Goal: Task Accomplishment & Management: Complete application form

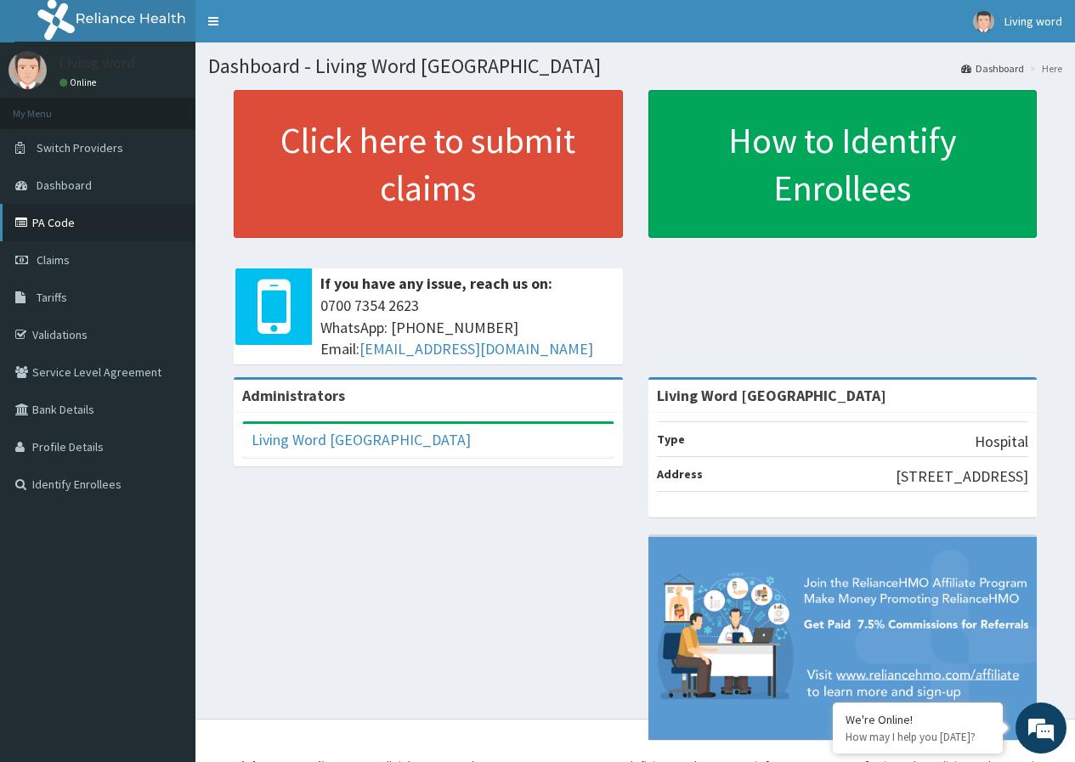
click at [61, 230] on link "PA Code" at bounding box center [97, 222] width 195 height 37
click at [78, 257] on link "Claims" at bounding box center [97, 259] width 195 height 37
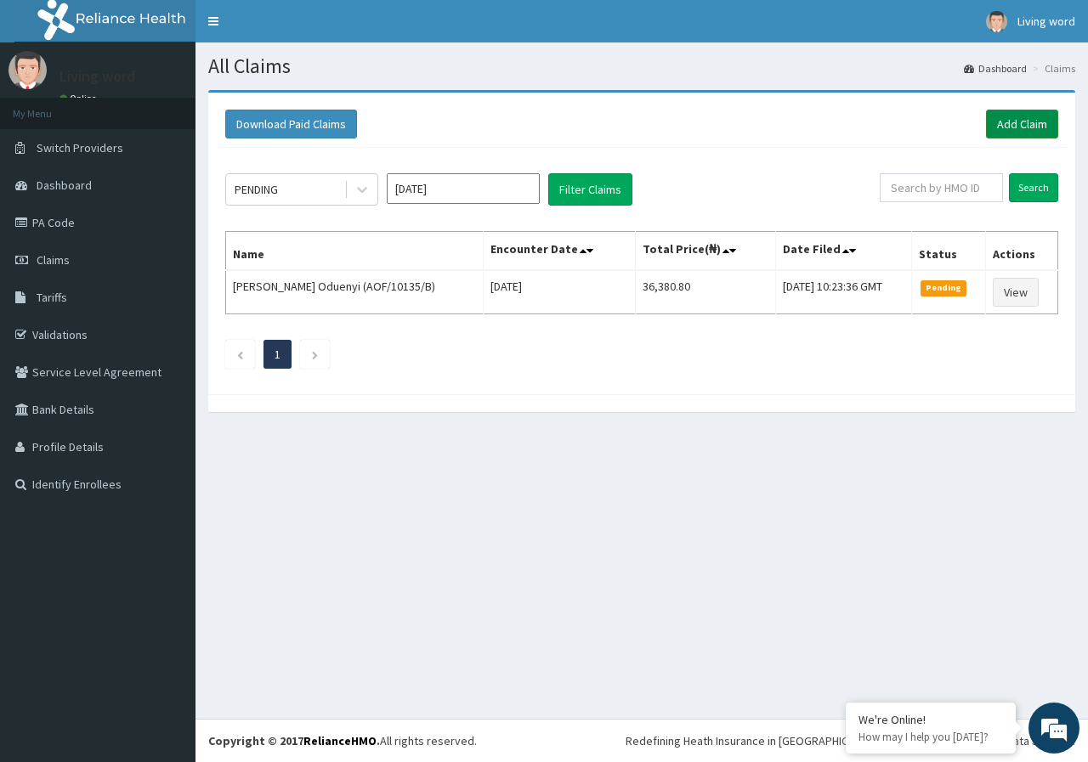
click at [1014, 122] on link "Add Claim" at bounding box center [1022, 124] width 72 height 29
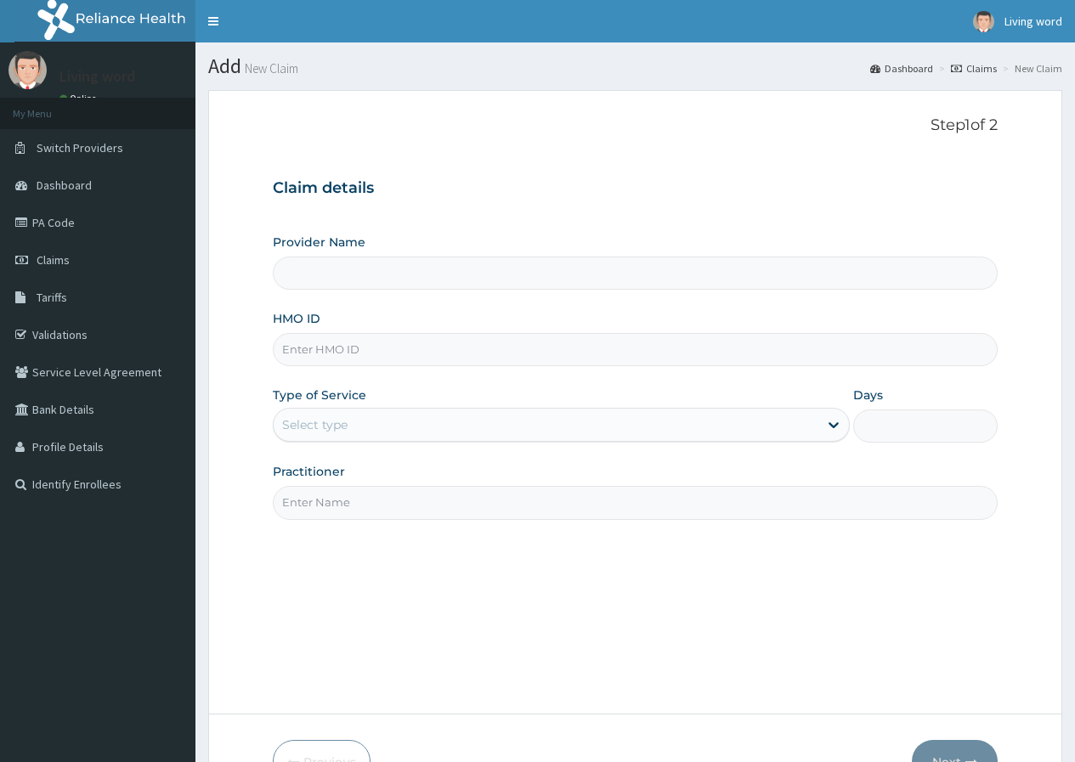
type input "Living Word [GEOGRAPHIC_DATA]"
click at [382, 345] on input "HMO ID" at bounding box center [635, 349] width 725 height 33
paste input "LBP/10051/b"
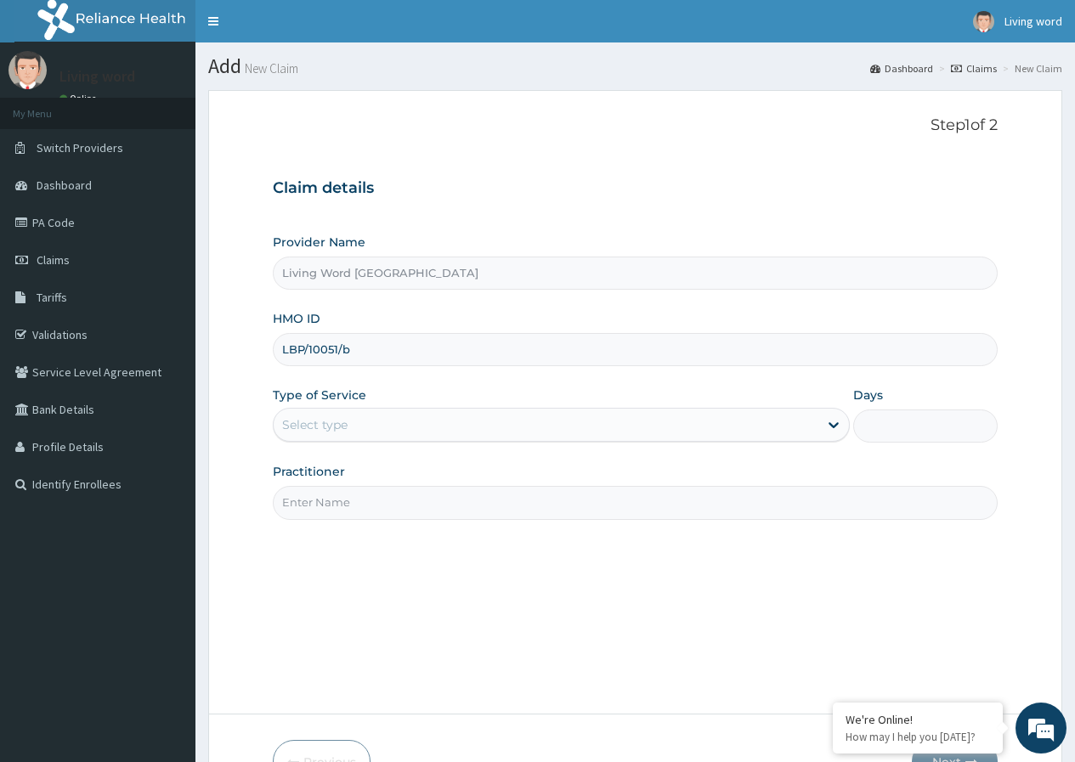
click at [307, 345] on input "LBP/10051/b" at bounding box center [635, 349] width 725 height 33
type input "LBP/10051/b"
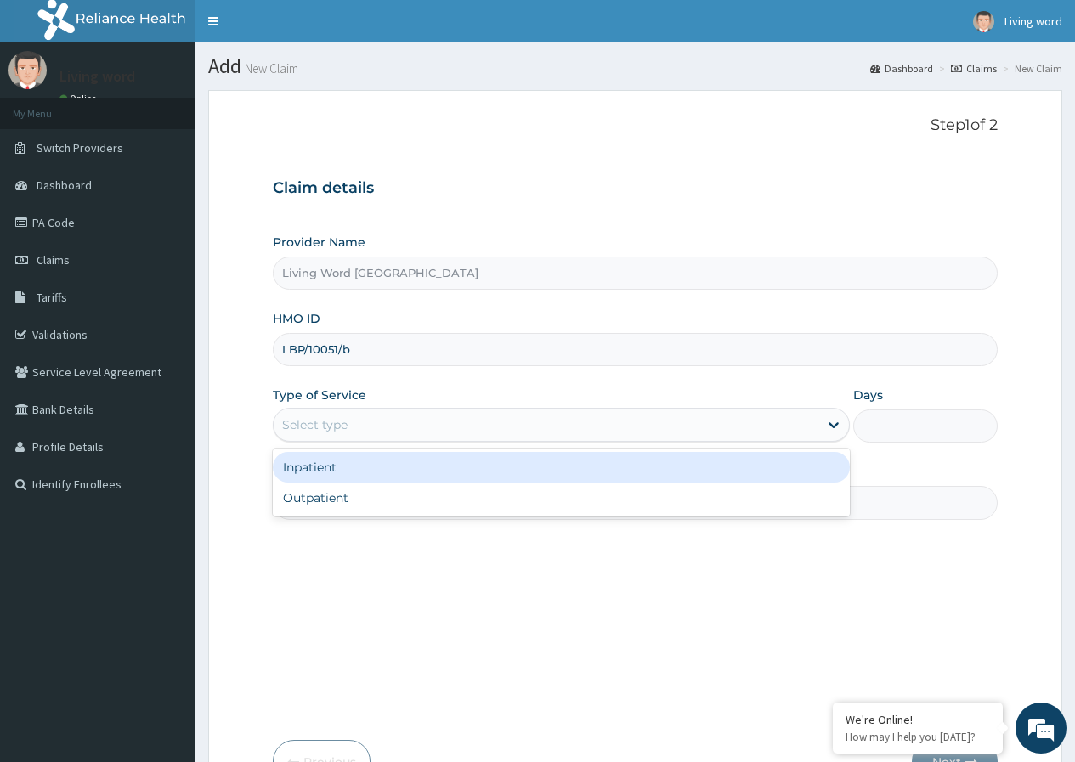
click at [386, 417] on div "Select type" at bounding box center [546, 424] width 545 height 27
click at [395, 462] on div "Inpatient" at bounding box center [561, 467] width 577 height 31
click at [395, 462] on div "Provider Name Living Word Mission Hospital HMO ID LBP/10051/b Type of Service o…" at bounding box center [635, 377] width 725 height 286
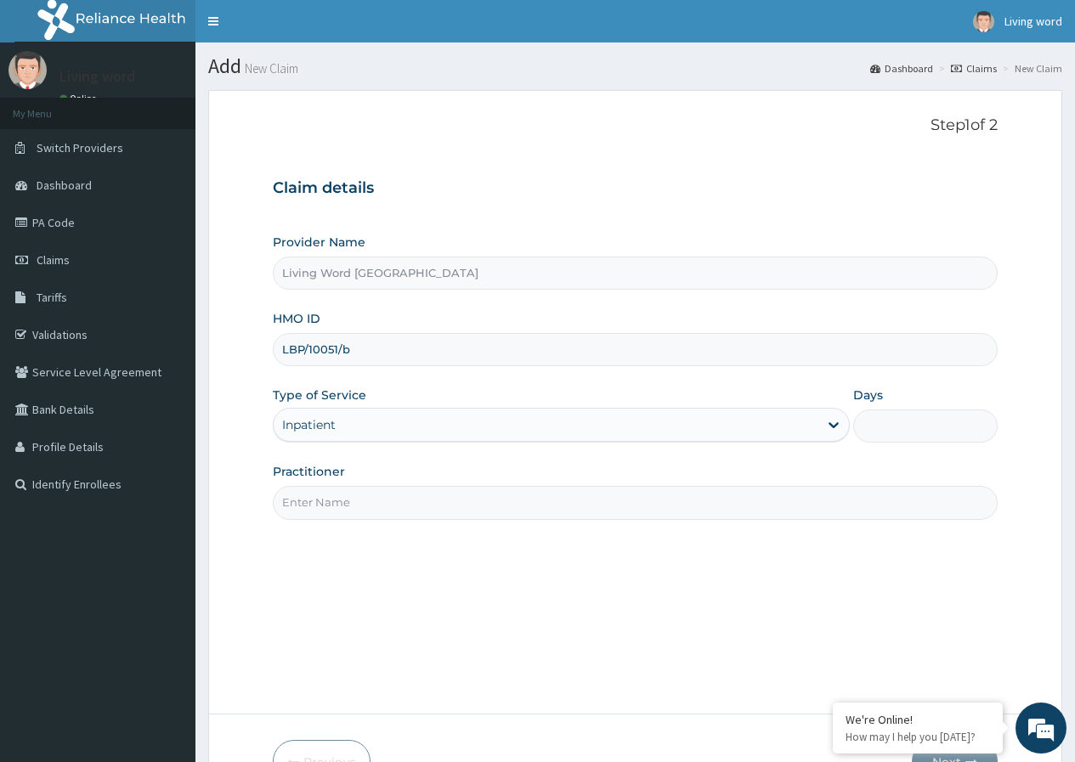
click at [900, 424] on input "Days" at bounding box center [925, 426] width 144 height 33
type input "3"
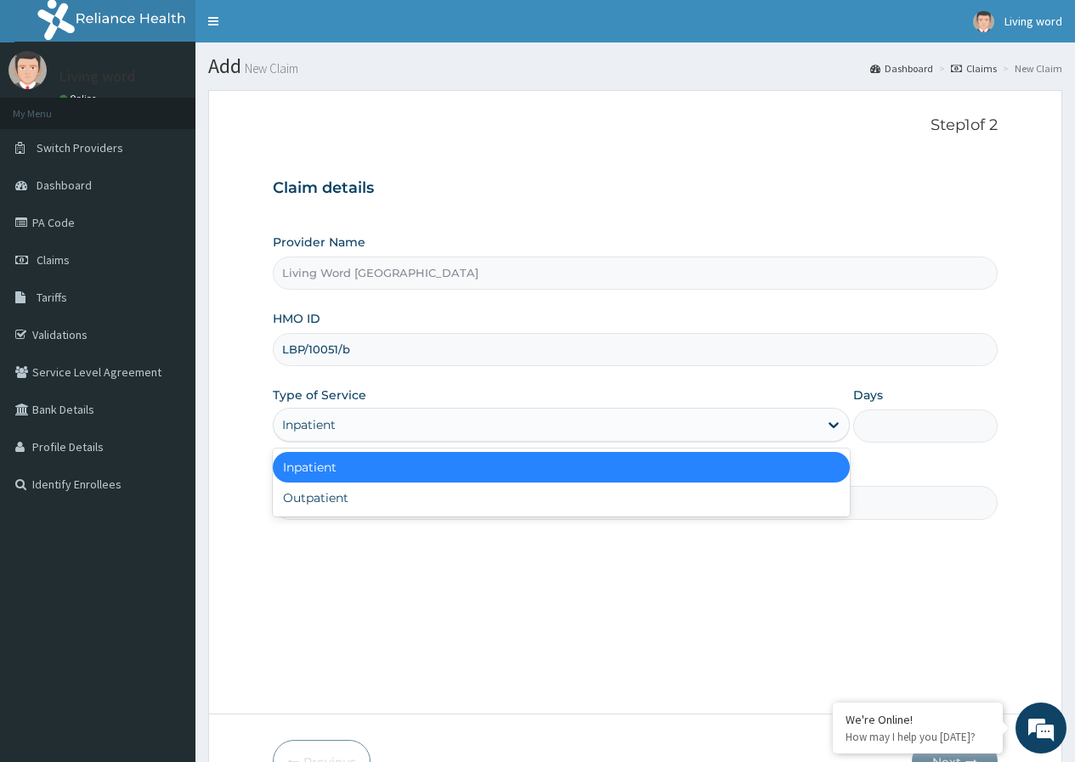
click at [607, 431] on div "Inpatient" at bounding box center [546, 424] width 545 height 27
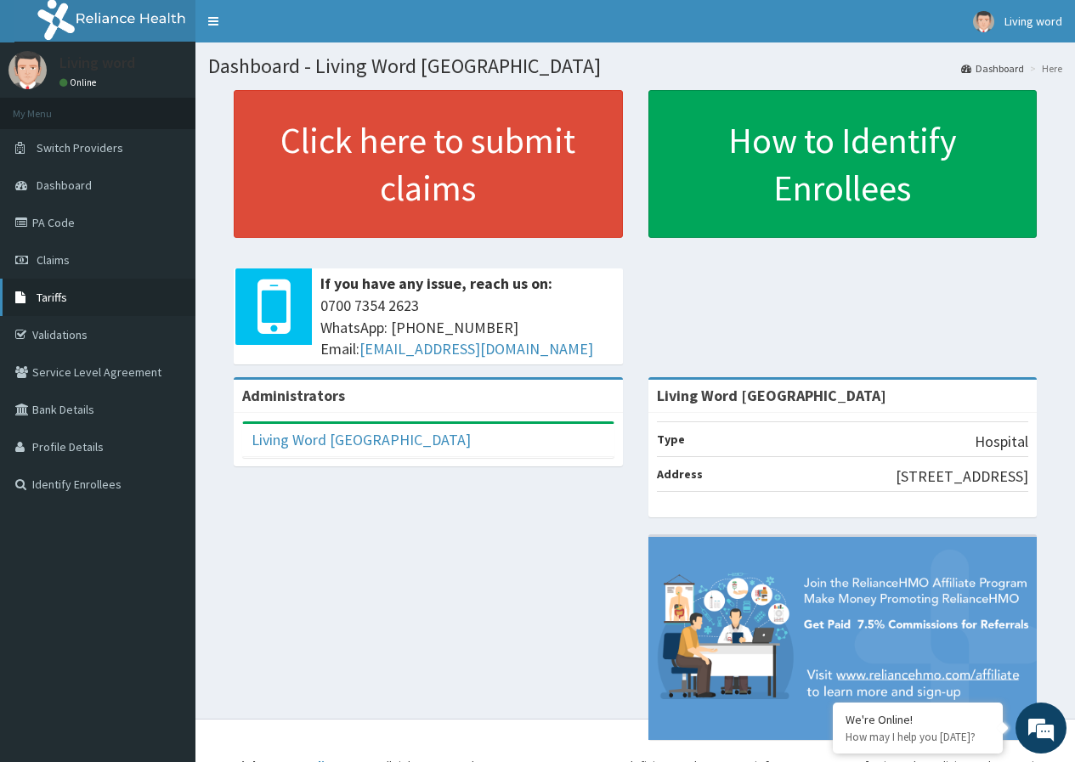
click at [66, 295] on span "Tariffs" at bounding box center [52, 297] width 31 height 15
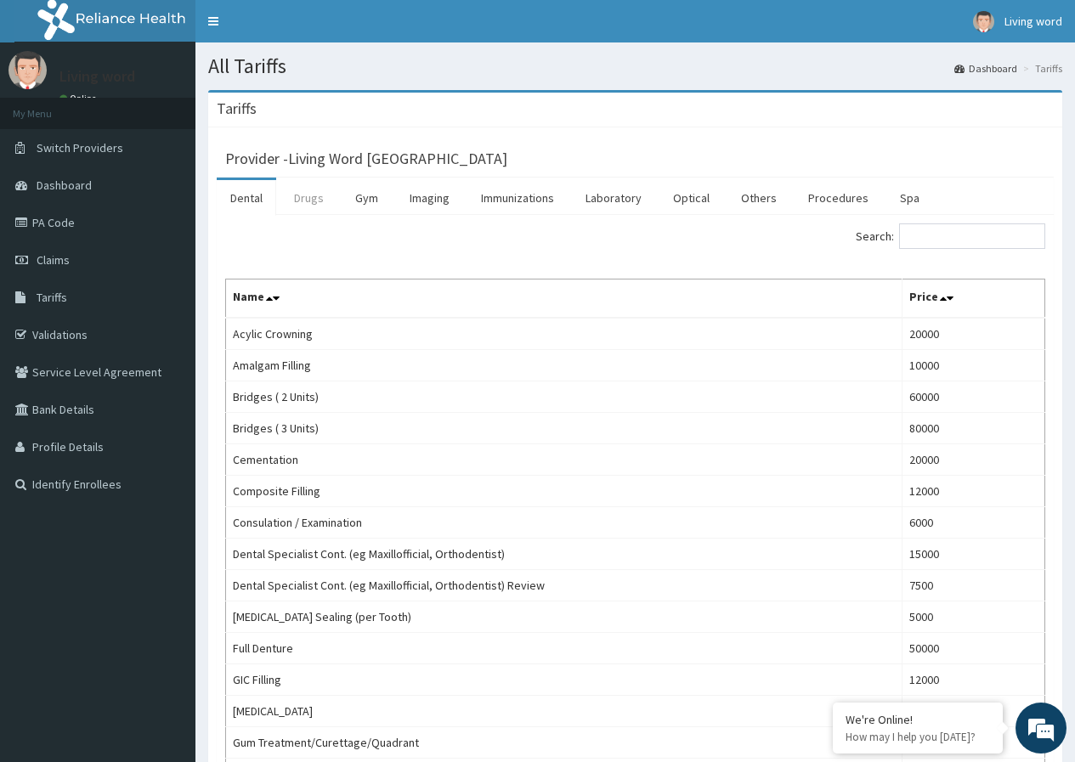
click at [309, 203] on link "Drugs" at bounding box center [308, 198] width 57 height 36
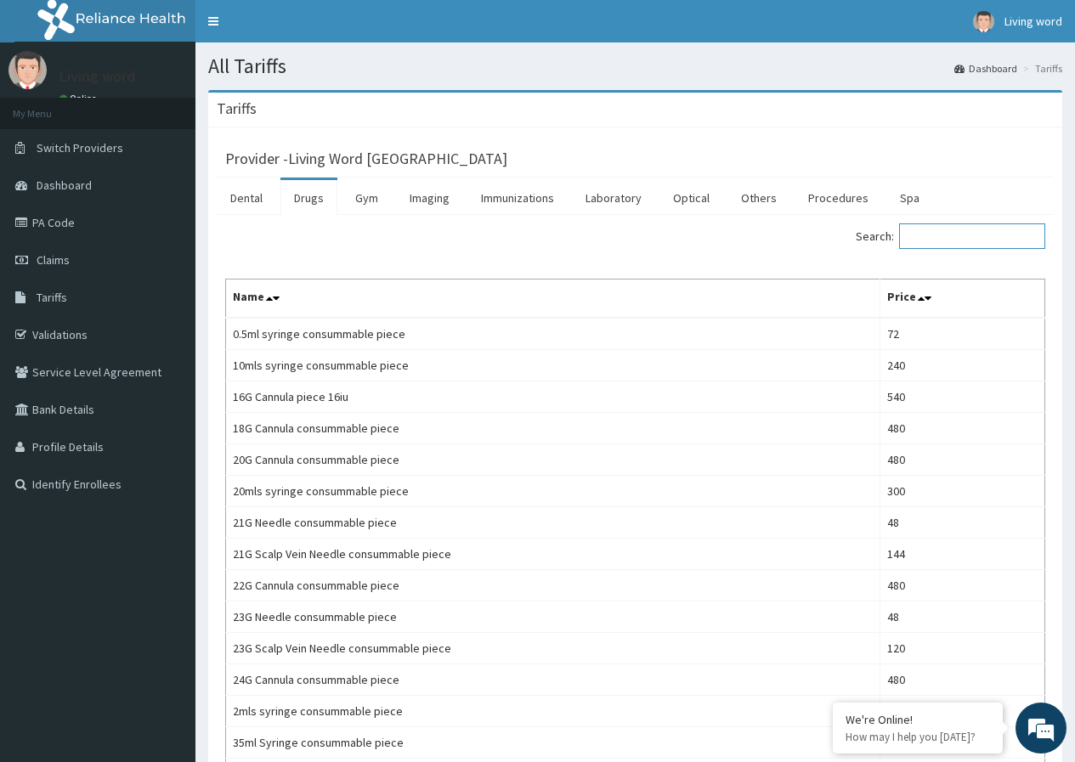
click at [963, 228] on input "Search:" at bounding box center [972, 236] width 146 height 25
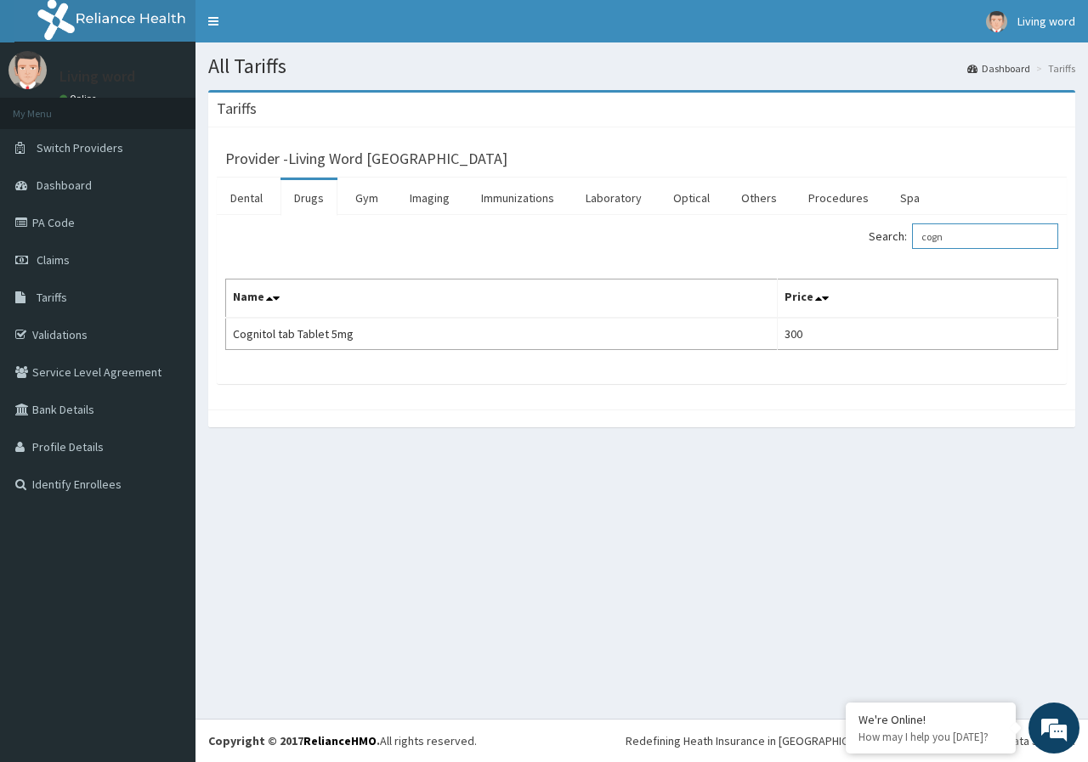
click at [978, 244] on input "cogn" at bounding box center [985, 236] width 146 height 25
type input "c"
type input "ator"
